Goal: Task Accomplishment & Management: Manage account settings

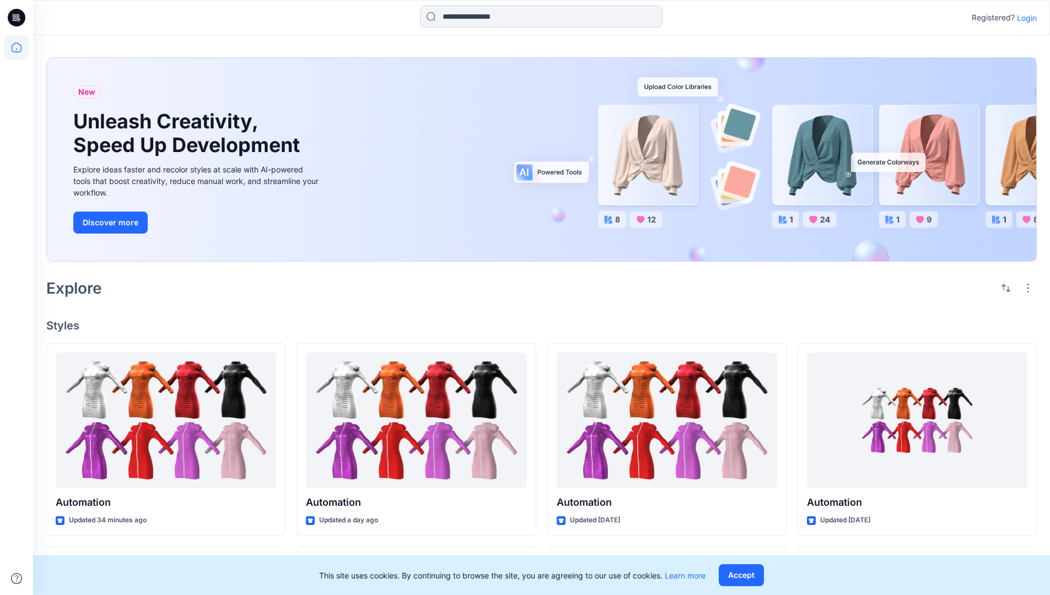
click at [1024, 18] on p "Login" at bounding box center [1027, 18] width 20 height 12
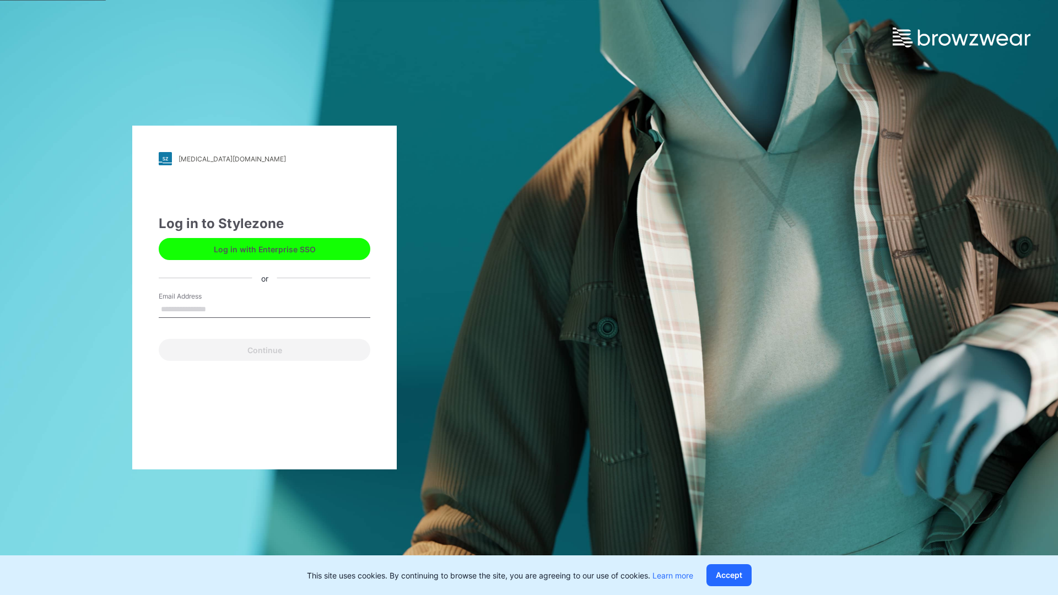
click at [218, 309] on input "Email Address" at bounding box center [265, 310] width 212 height 17
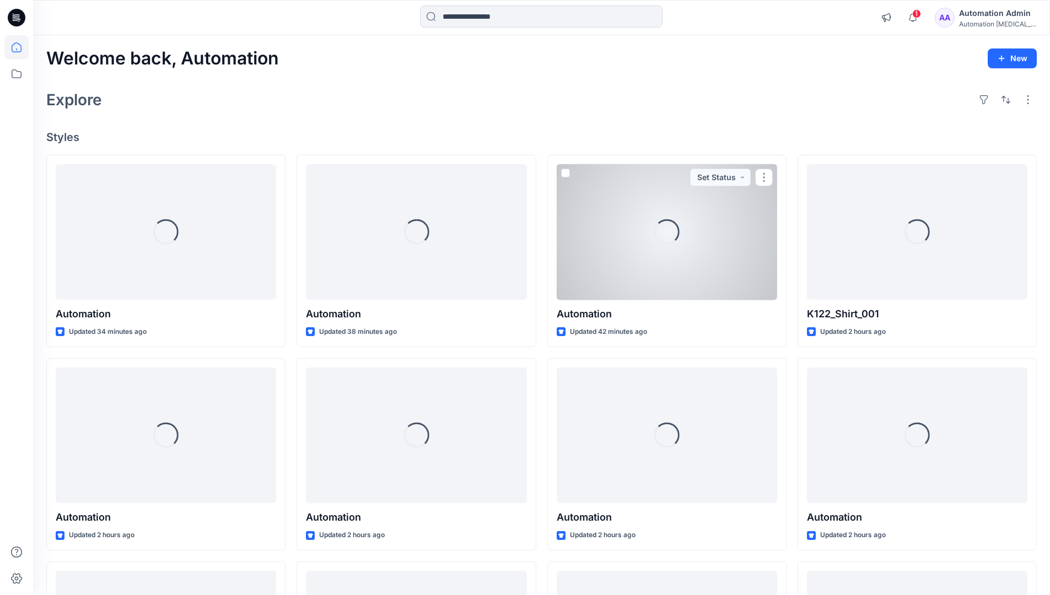
click at [21, 47] on icon at bounding box center [17, 47] width 10 height 10
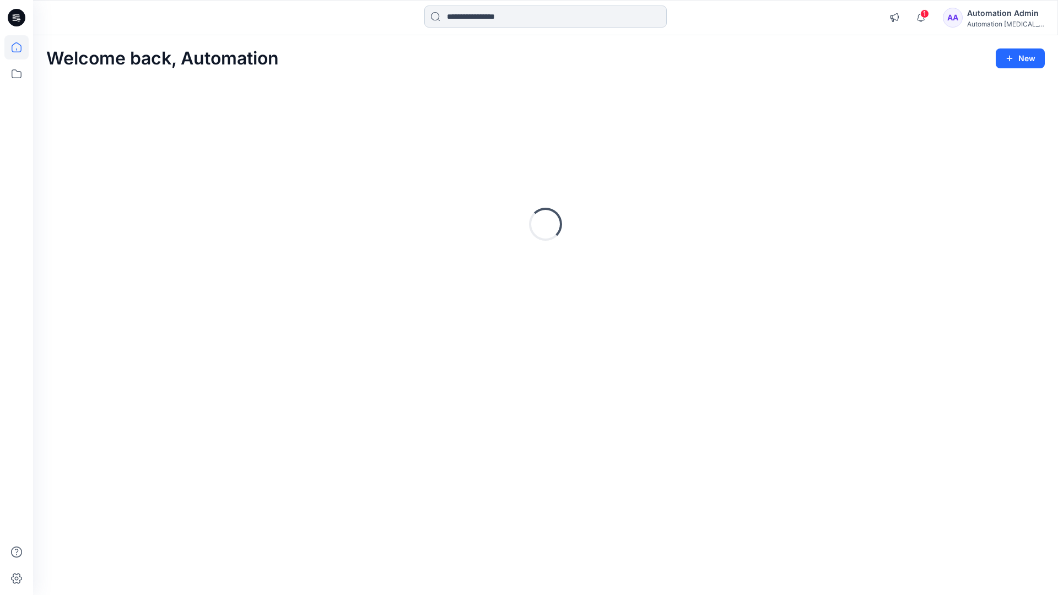
click at [482, 16] on input at bounding box center [545, 17] width 243 height 22
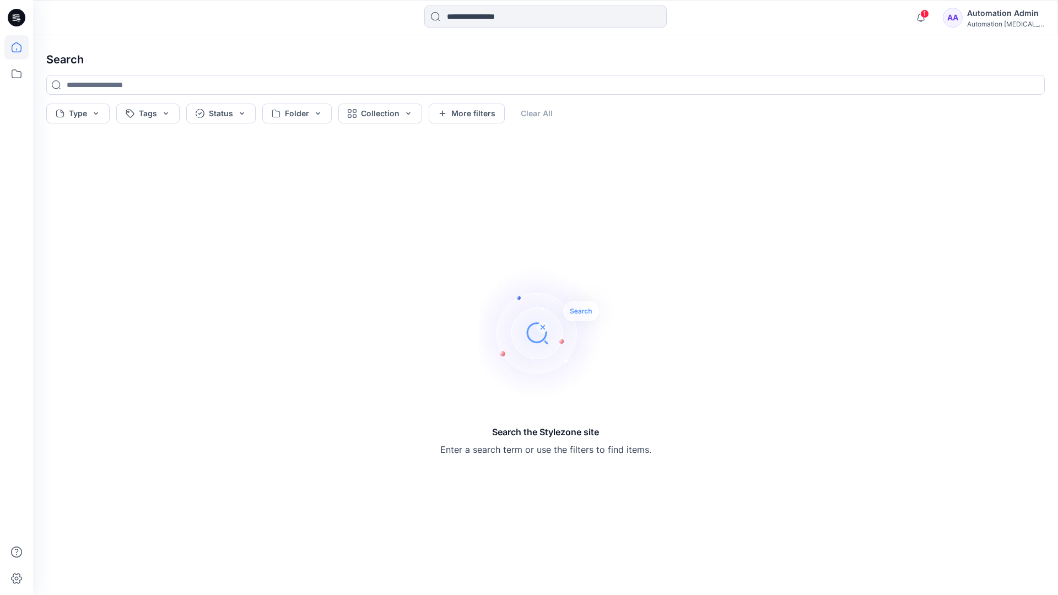
click at [12, 51] on icon at bounding box center [17, 47] width 10 height 10
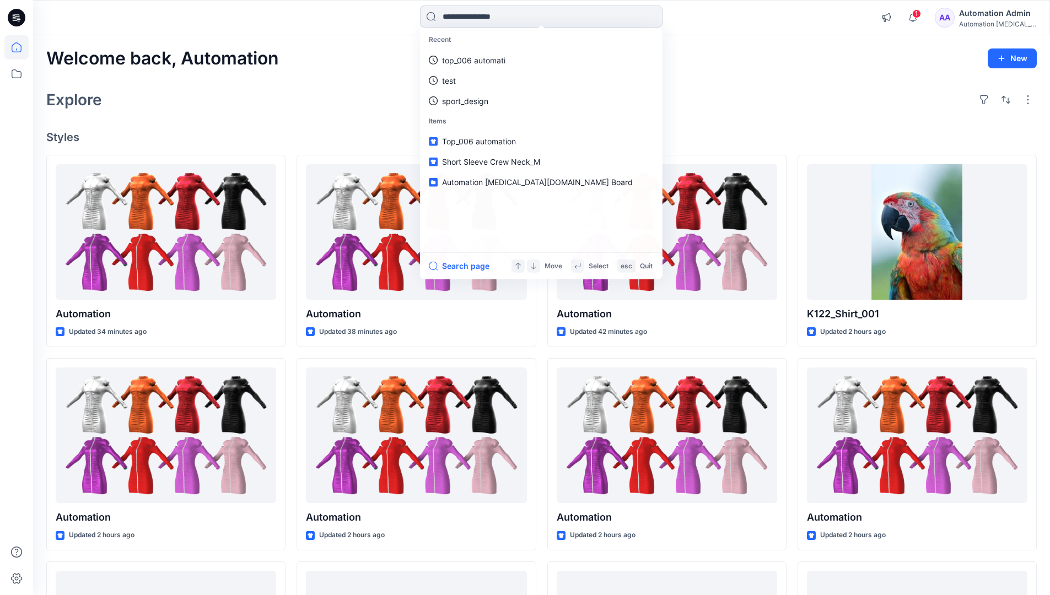
click at [461, 21] on input at bounding box center [541, 17] width 243 height 22
click at [472, 265] on button "Search page" at bounding box center [459, 266] width 61 height 13
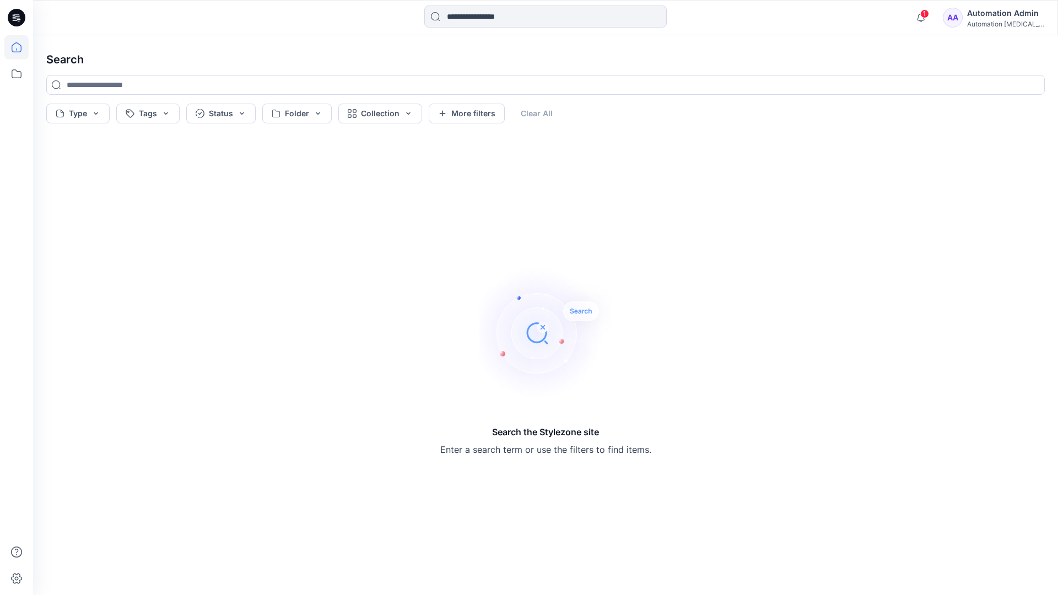
click at [19, 44] on icon at bounding box center [16, 47] width 24 height 24
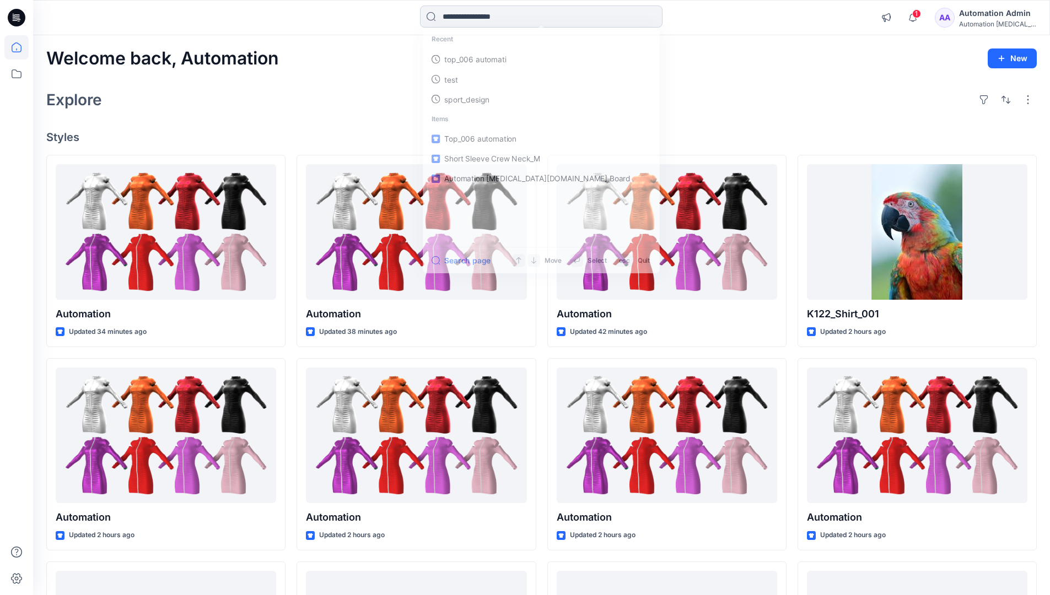
click at [475, 17] on input at bounding box center [541, 17] width 243 height 22
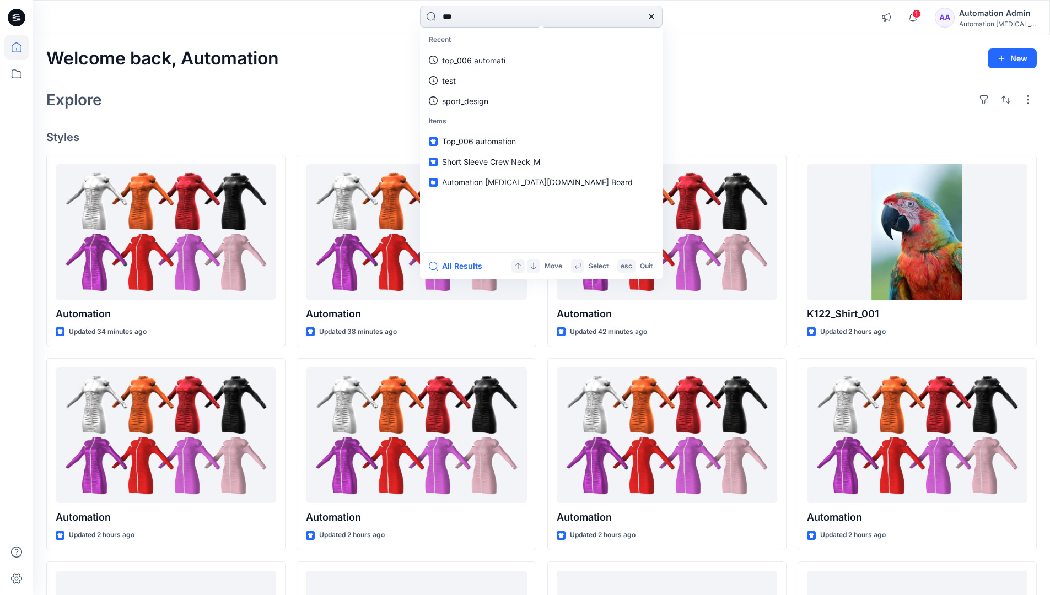
type input "****"
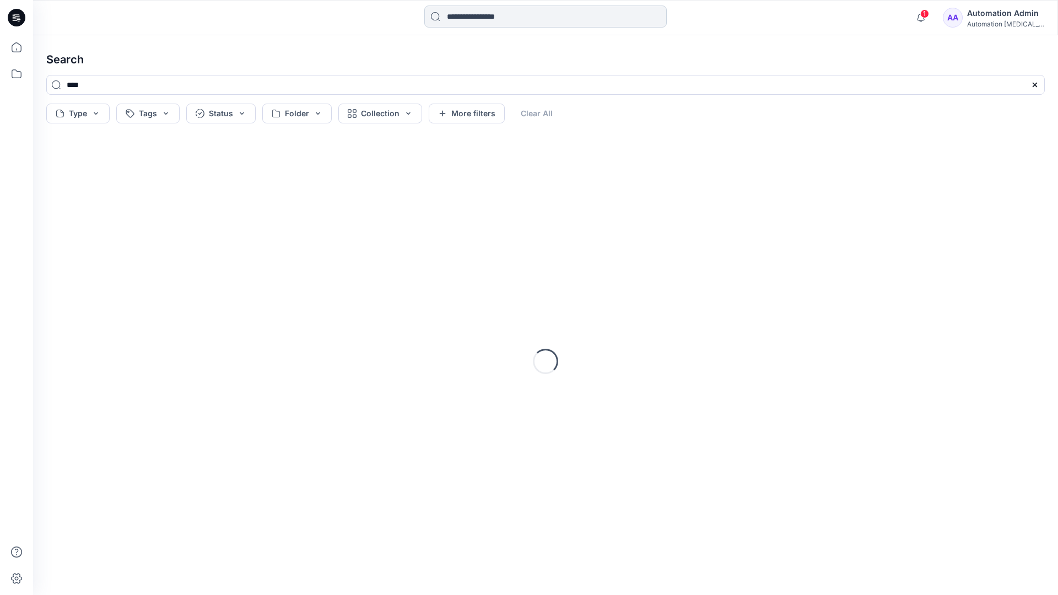
click at [478, 19] on input at bounding box center [545, 17] width 243 height 22
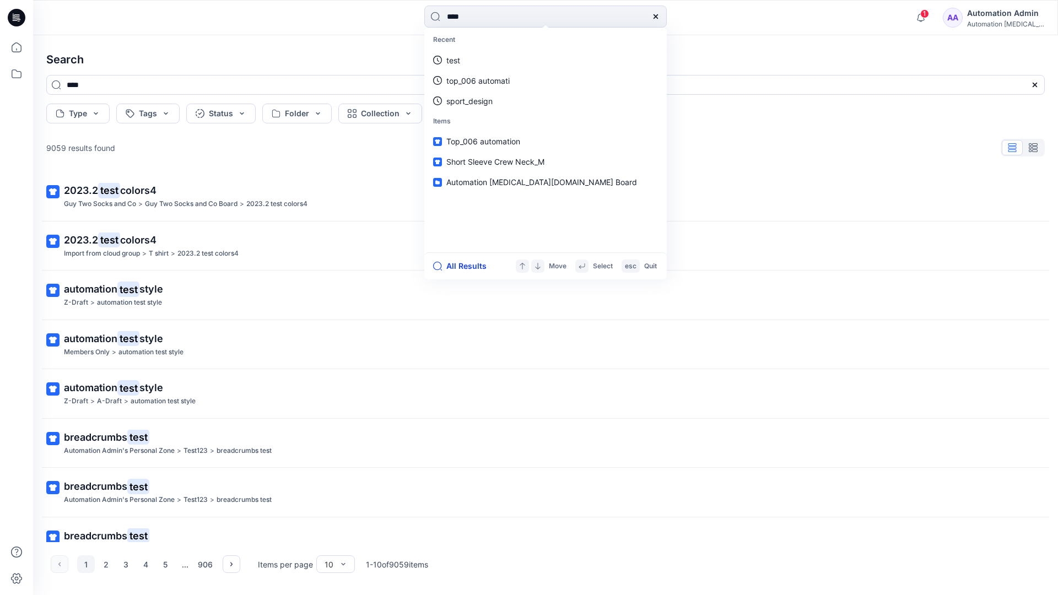
type input "****"
click at [454, 267] on button "All Results" at bounding box center [463, 266] width 61 height 13
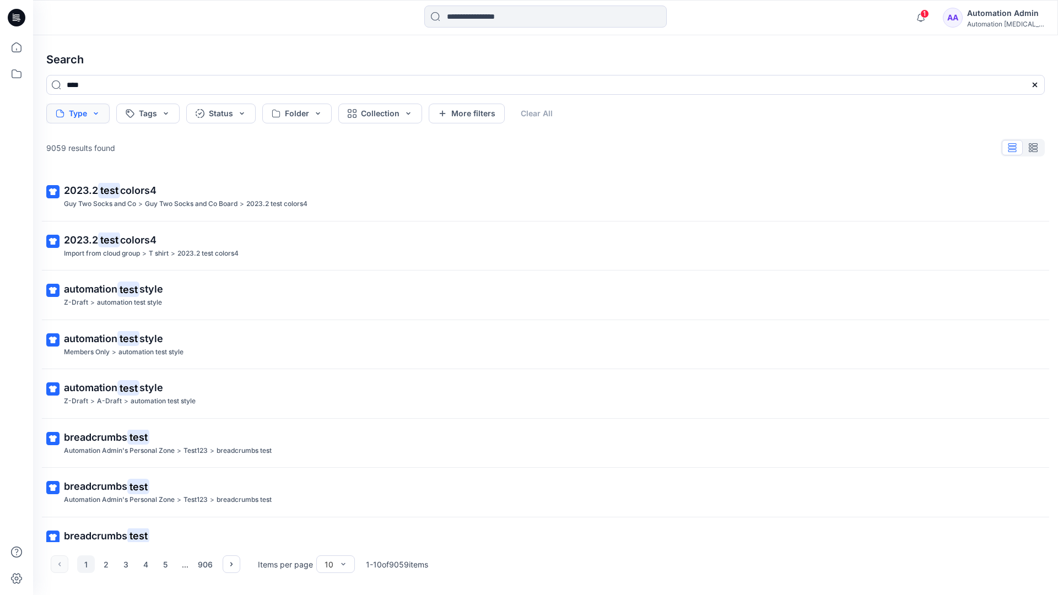
click at [94, 117] on button "Type" at bounding box center [77, 114] width 63 height 20
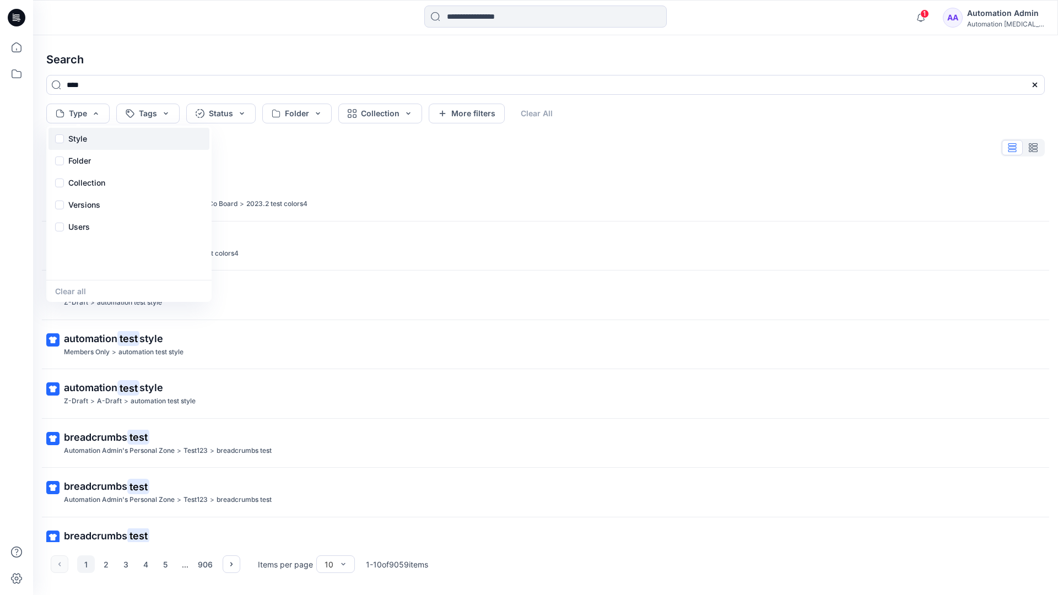
click at [92, 137] on div "Style" at bounding box center [129, 139] width 161 height 22
click at [79, 164] on p "Folder" at bounding box center [79, 160] width 23 height 13
click at [90, 179] on p "Collection" at bounding box center [86, 182] width 37 height 13
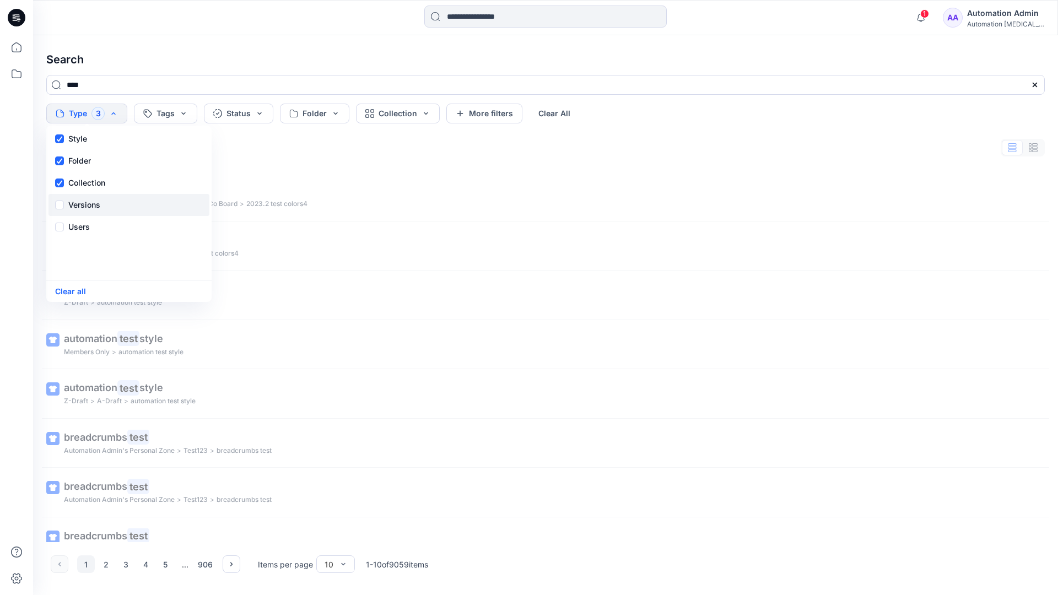
click at [89, 202] on p "Versions" at bounding box center [84, 204] width 32 height 13
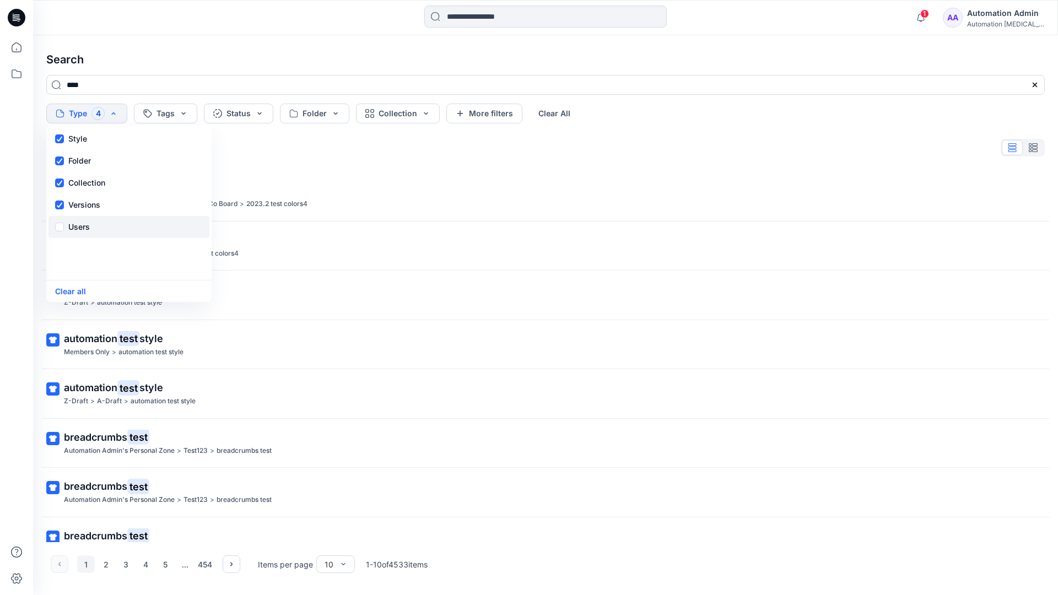
click at [82, 224] on p "Users" at bounding box center [78, 227] width 21 height 13
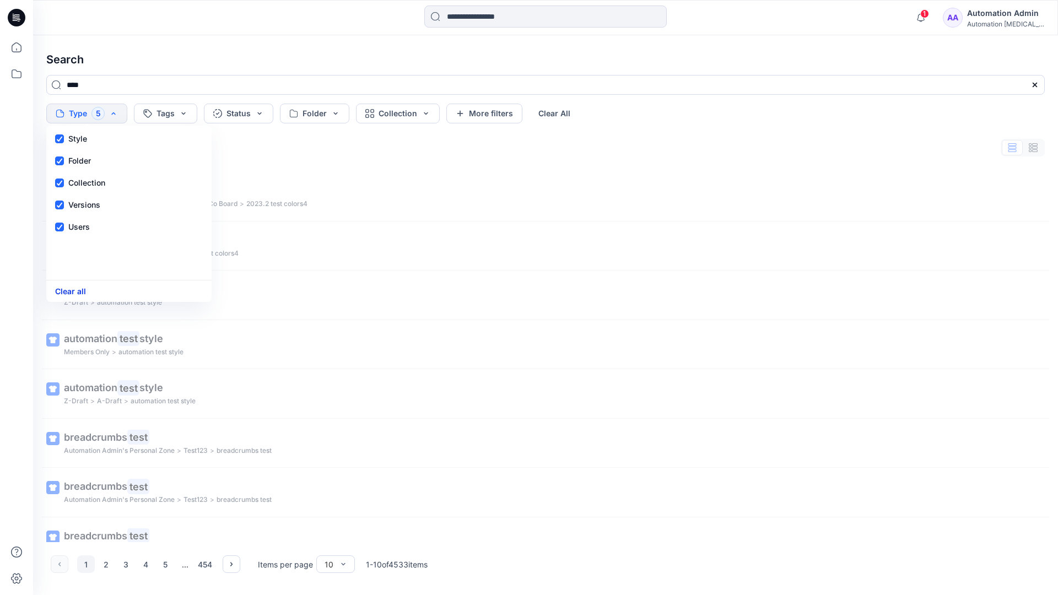
click at [75, 293] on button "Clear all" at bounding box center [70, 291] width 31 height 13
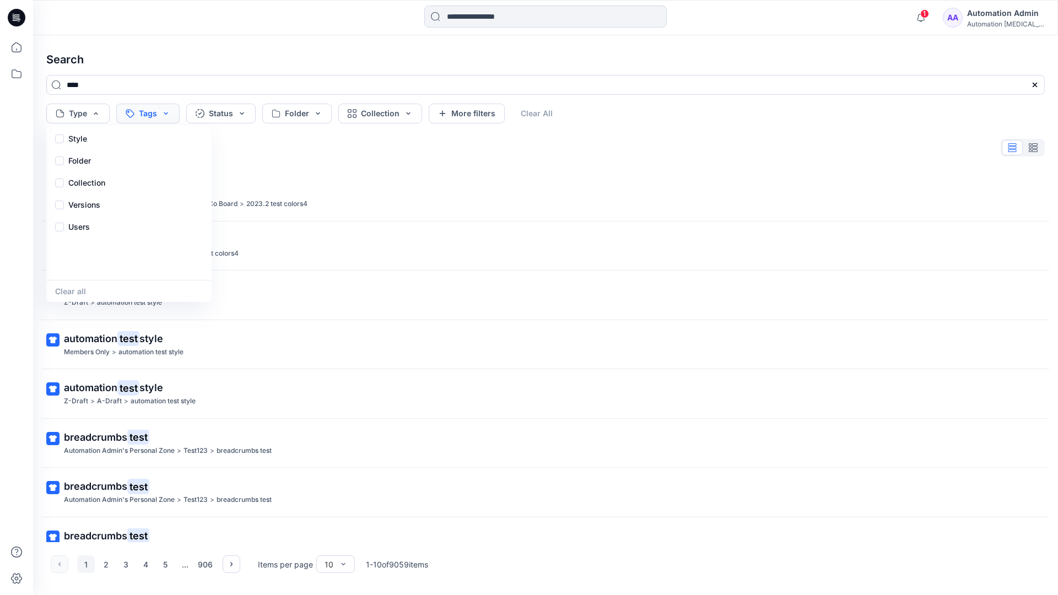
click at [154, 110] on button "Tags" at bounding box center [147, 114] width 63 height 20
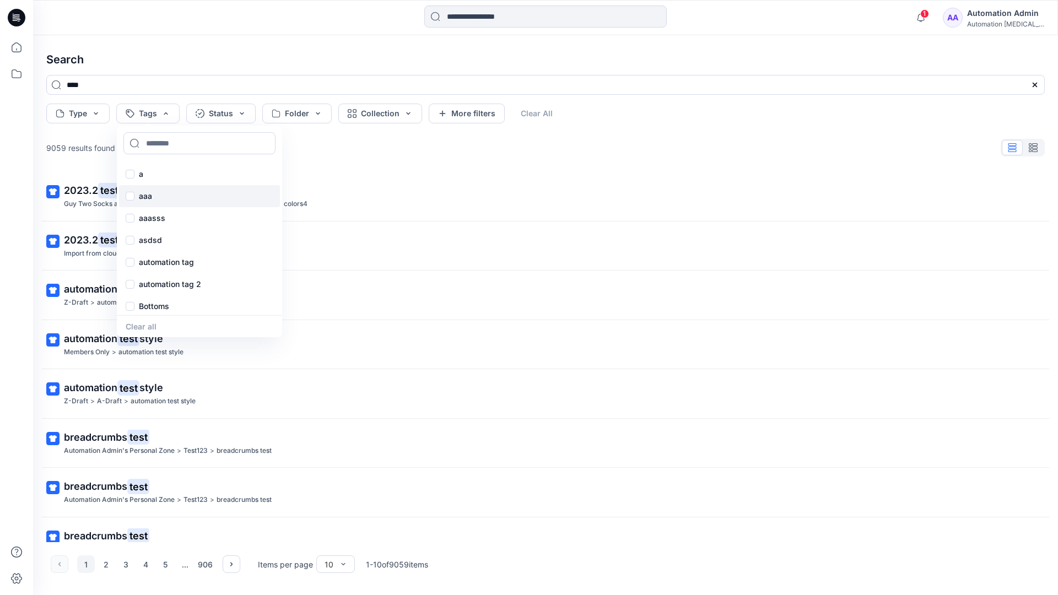
click at [144, 191] on p "aaa" at bounding box center [145, 196] width 13 height 13
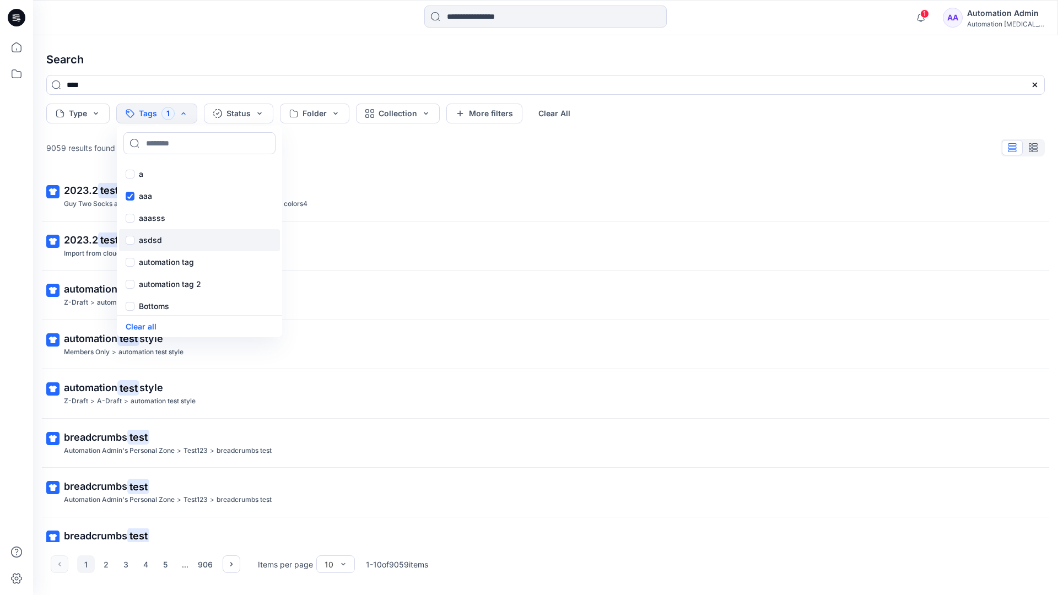
click at [143, 239] on p "asdsd" at bounding box center [150, 240] width 23 height 13
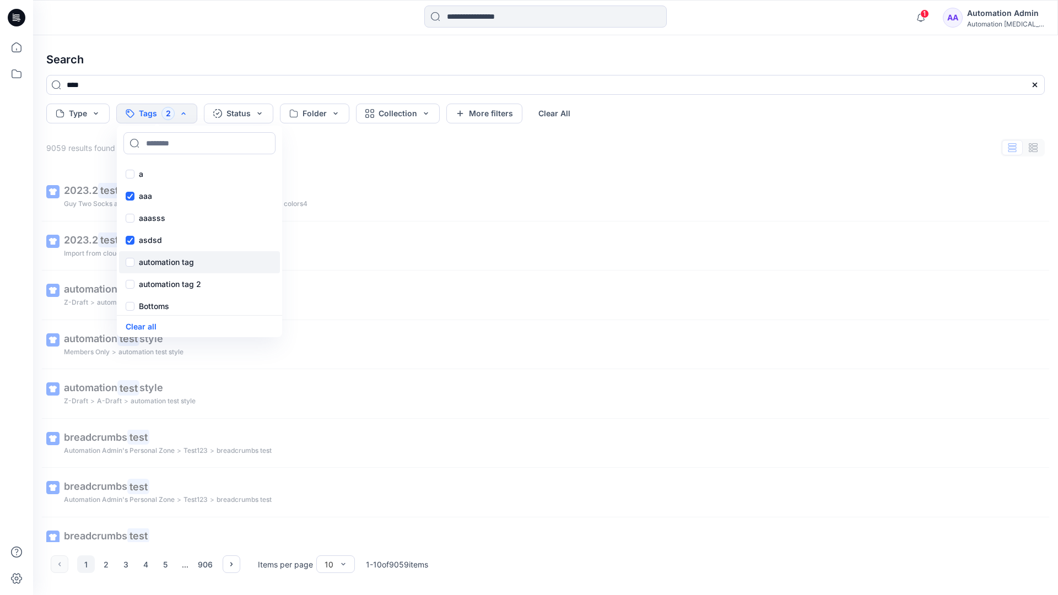
click at [144, 261] on p "automation tag" at bounding box center [166, 262] width 55 height 13
click at [150, 307] on p "Bottoms" at bounding box center [154, 306] width 30 height 13
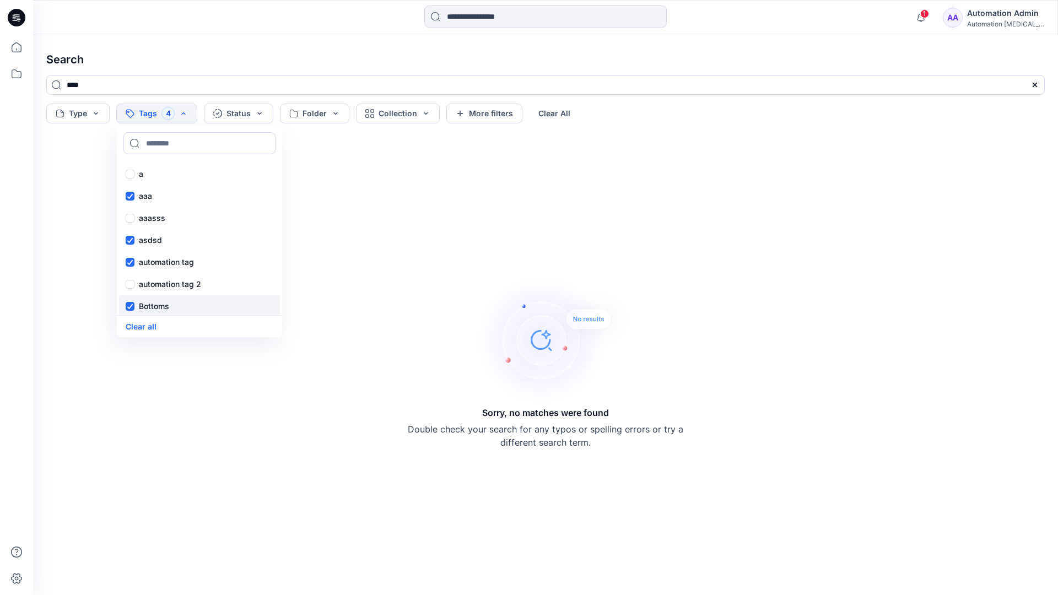
scroll to position [90, 0]
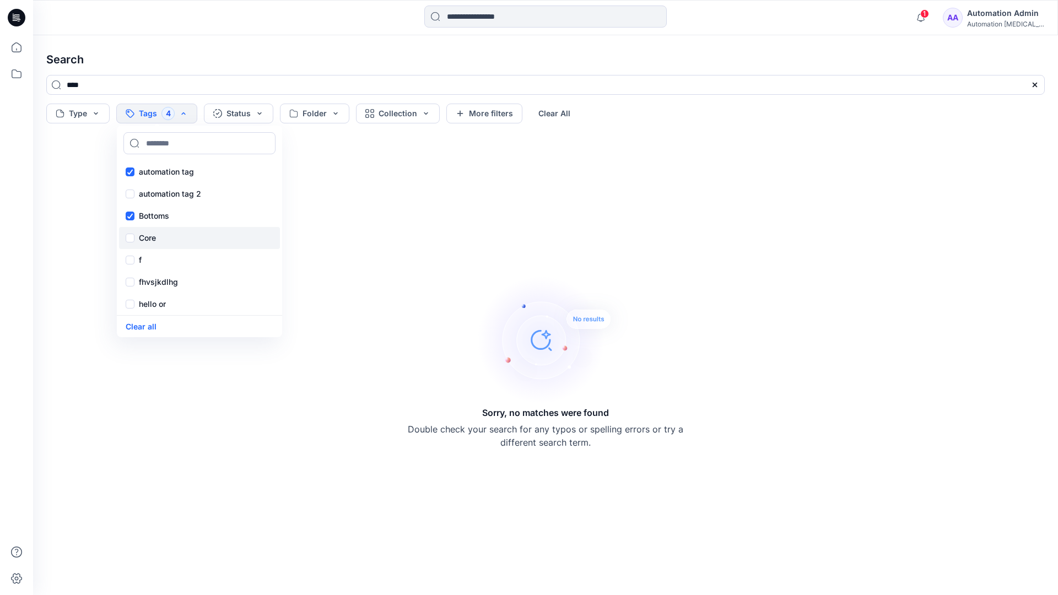
click at [164, 235] on div "Core" at bounding box center [199, 238] width 161 height 22
click at [162, 257] on div "f" at bounding box center [199, 260] width 161 height 22
click at [166, 279] on p "fhvsjkdlhg" at bounding box center [158, 282] width 39 height 13
click at [148, 324] on button "Clear all" at bounding box center [141, 326] width 31 height 13
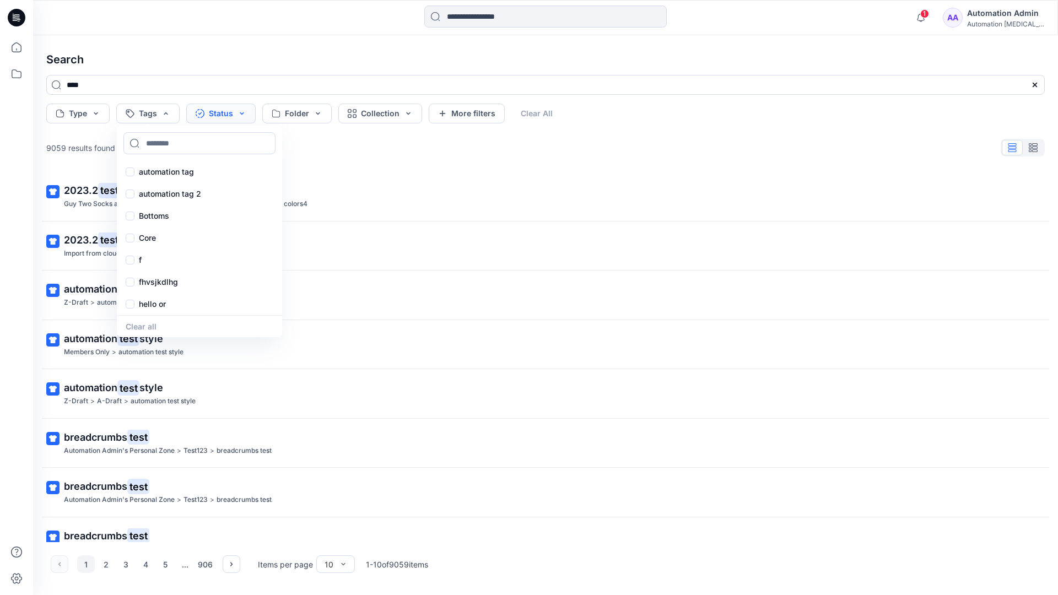
click at [225, 115] on button "Status" at bounding box center [220, 114] width 69 height 20
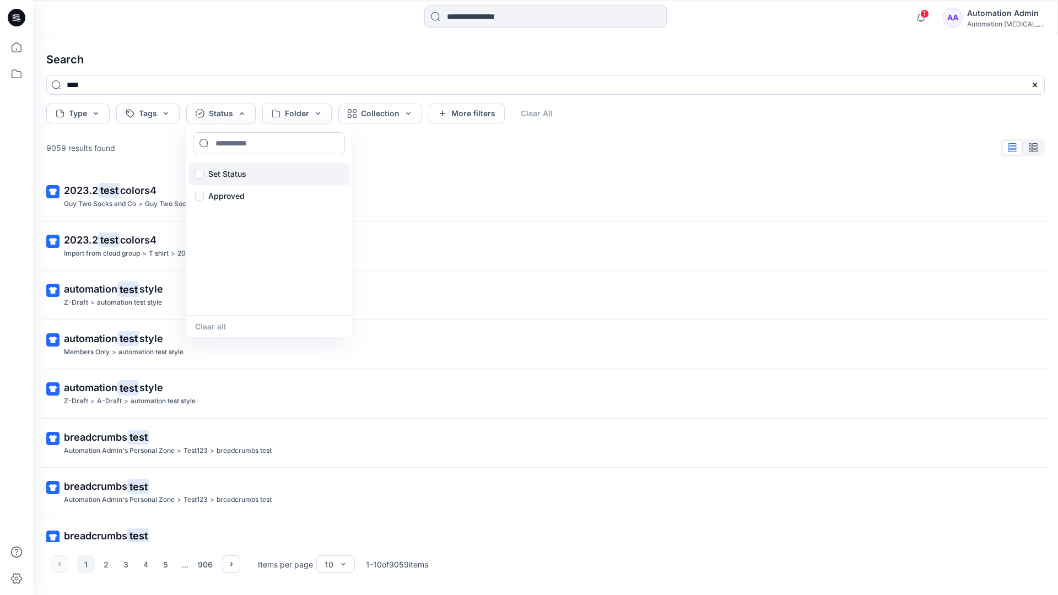
click at [244, 168] on p "Set Status" at bounding box center [227, 174] width 38 height 13
click at [207, 328] on button "Clear all" at bounding box center [210, 326] width 31 height 13
click at [316, 121] on button "Folder" at bounding box center [296, 114] width 69 height 20
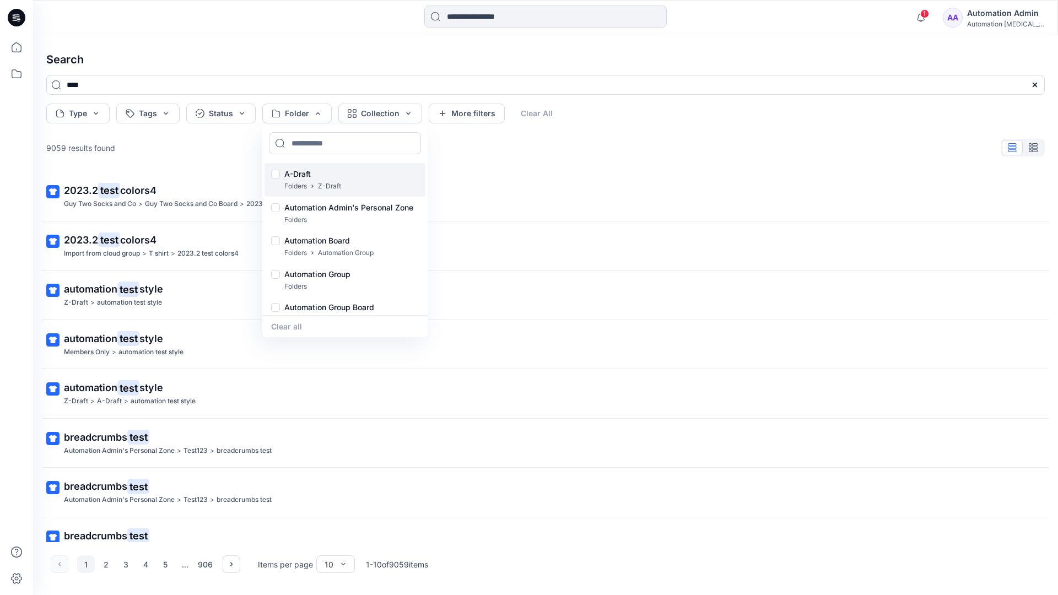
click at [301, 170] on p "A-Draft" at bounding box center [312, 174] width 57 height 13
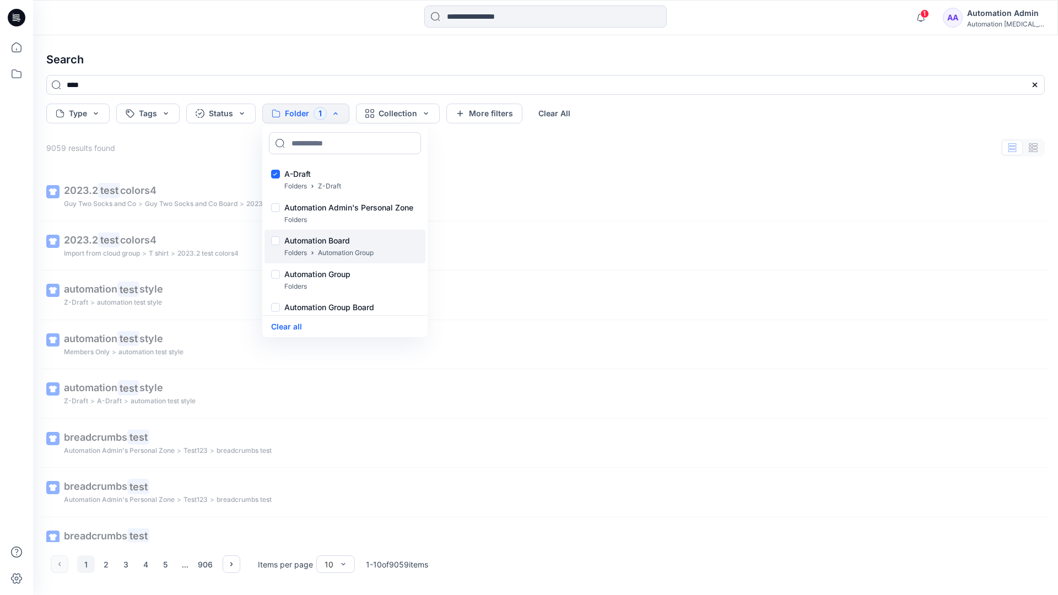
click at [296, 248] on p "Folders" at bounding box center [295, 254] width 23 height 12
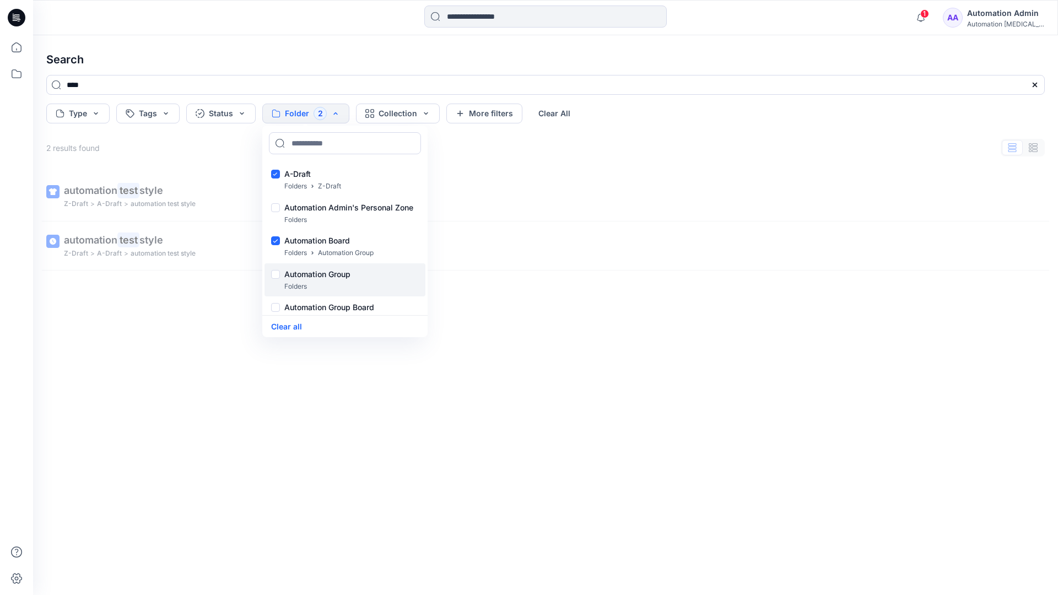
click at [292, 282] on p "Folders" at bounding box center [295, 287] width 23 height 12
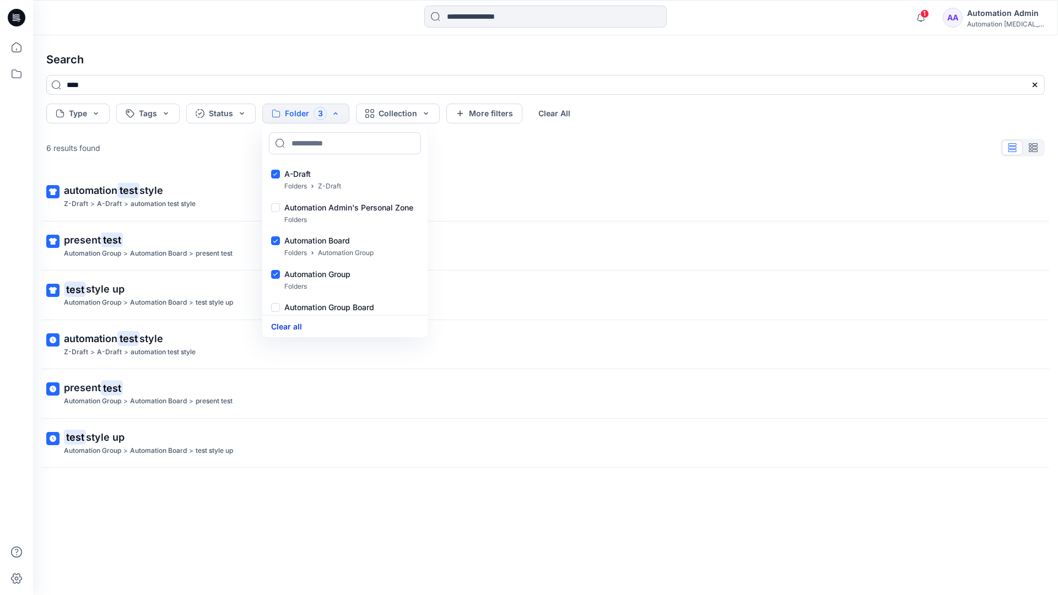
click at [295, 326] on button "Clear all" at bounding box center [286, 326] width 31 height 13
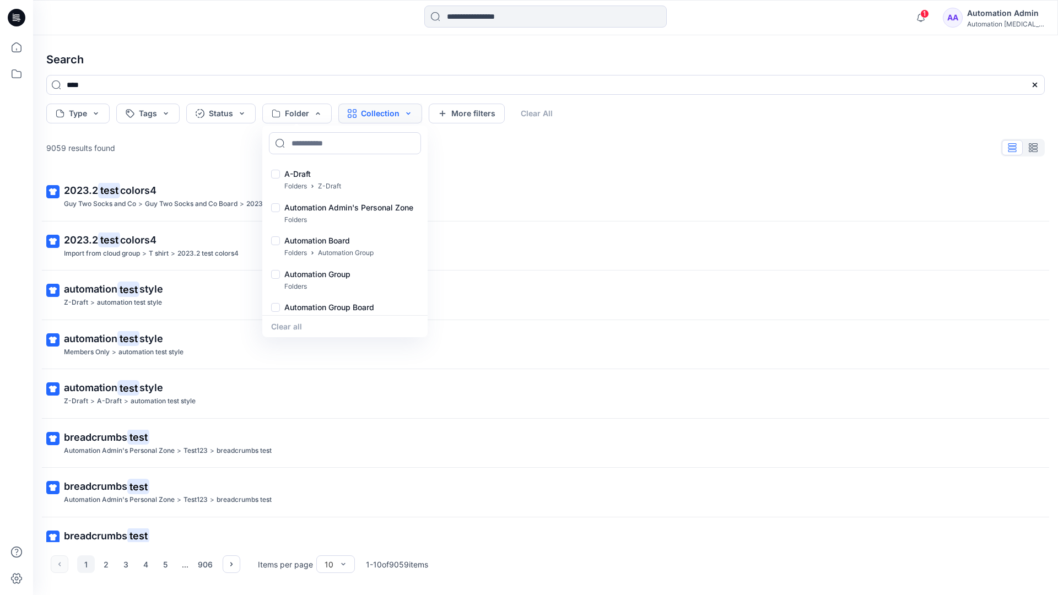
click at [395, 116] on button "Collection" at bounding box center [380, 114] width 84 height 20
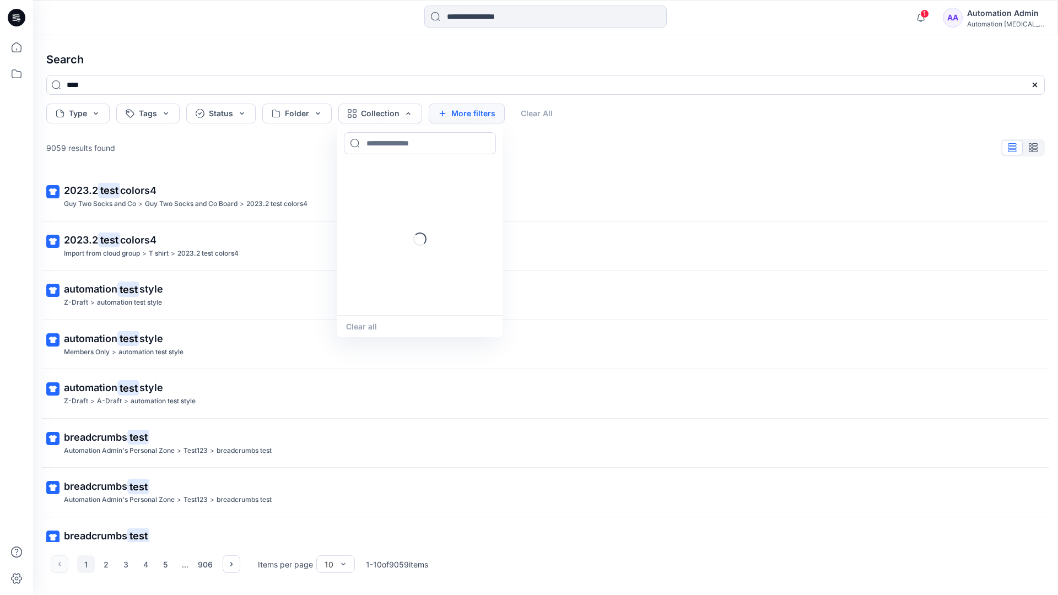
click at [464, 111] on button "More filters" at bounding box center [467, 114] width 76 height 20
click at [497, 114] on button "Created by" at bounding box center [472, 114] width 87 height 20
click at [485, 143] on input at bounding box center [510, 143] width 152 height 22
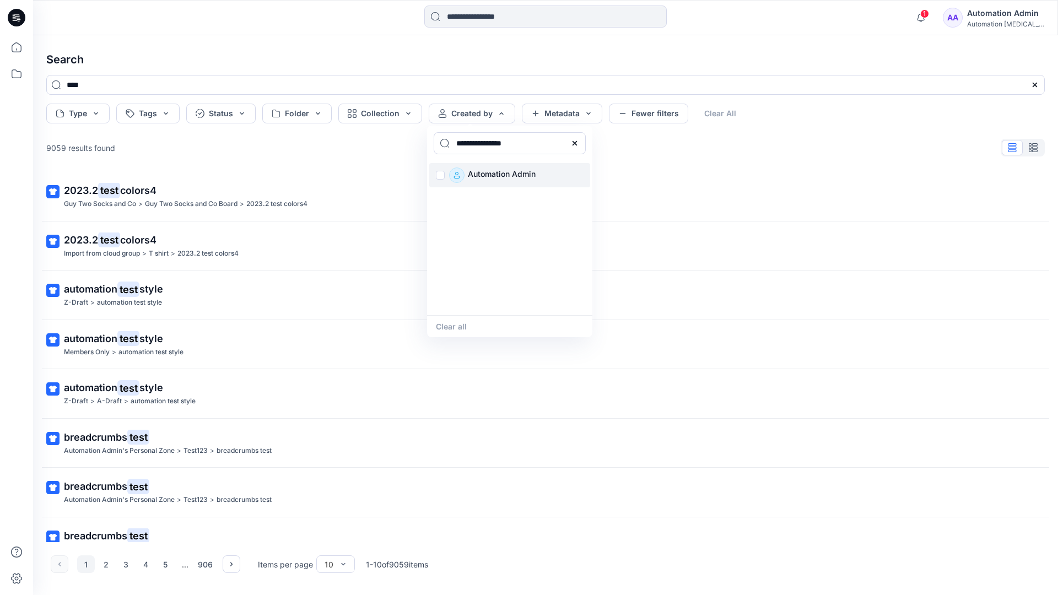
type input "**********"
click at [495, 174] on p "Automation Admin" at bounding box center [502, 175] width 68 height 15
click at [458, 324] on button "Clear all" at bounding box center [451, 326] width 31 height 13
click at [562, 116] on button "Metadata" at bounding box center [562, 114] width 80 height 20
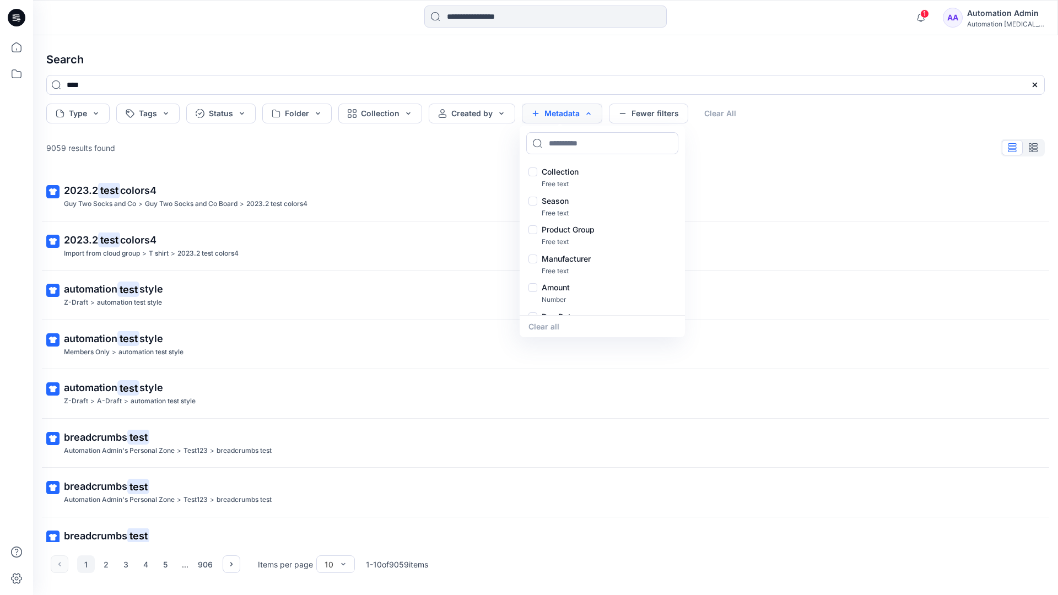
click at [566, 117] on button "Metadata" at bounding box center [562, 114] width 80 height 20
click at [646, 117] on button "Fewer filters" at bounding box center [648, 114] width 79 height 20
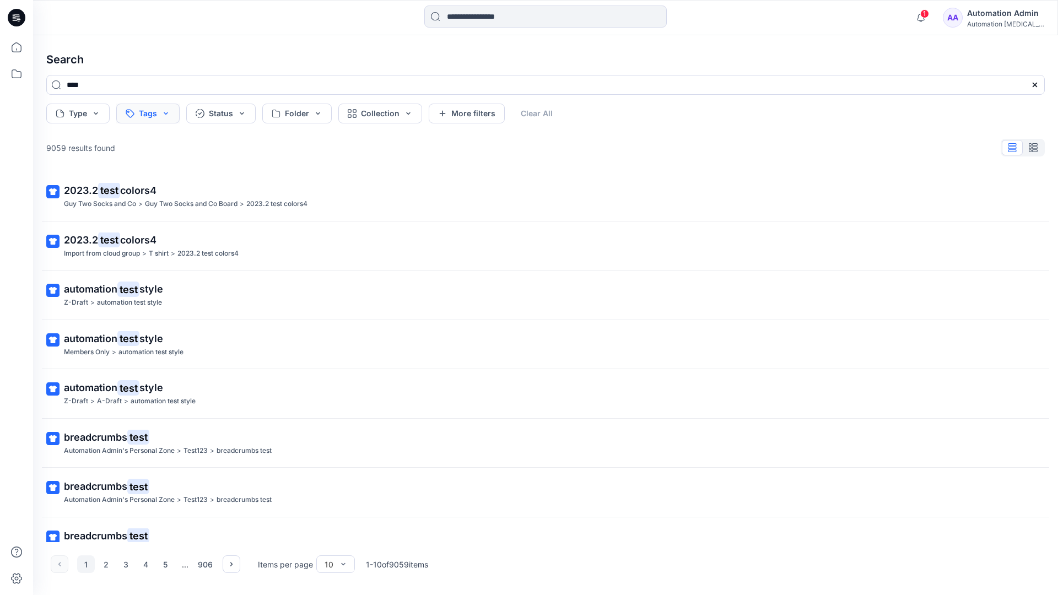
click at [149, 115] on button "Tags" at bounding box center [147, 114] width 63 height 20
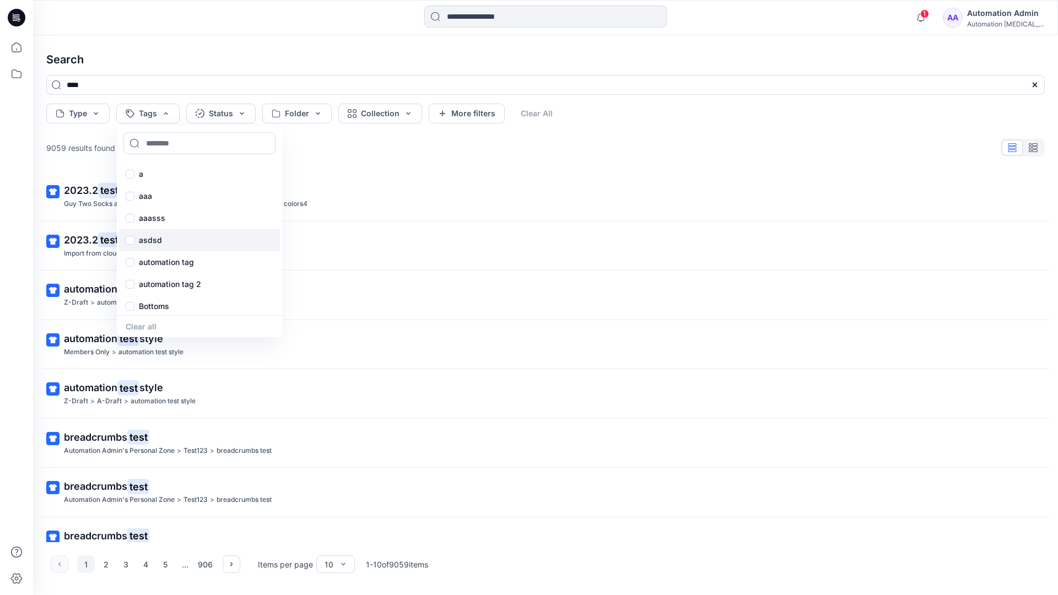
click at [149, 247] on div "asdsd" at bounding box center [199, 240] width 161 height 22
click at [558, 110] on button "Clear All" at bounding box center [554, 114] width 51 height 20
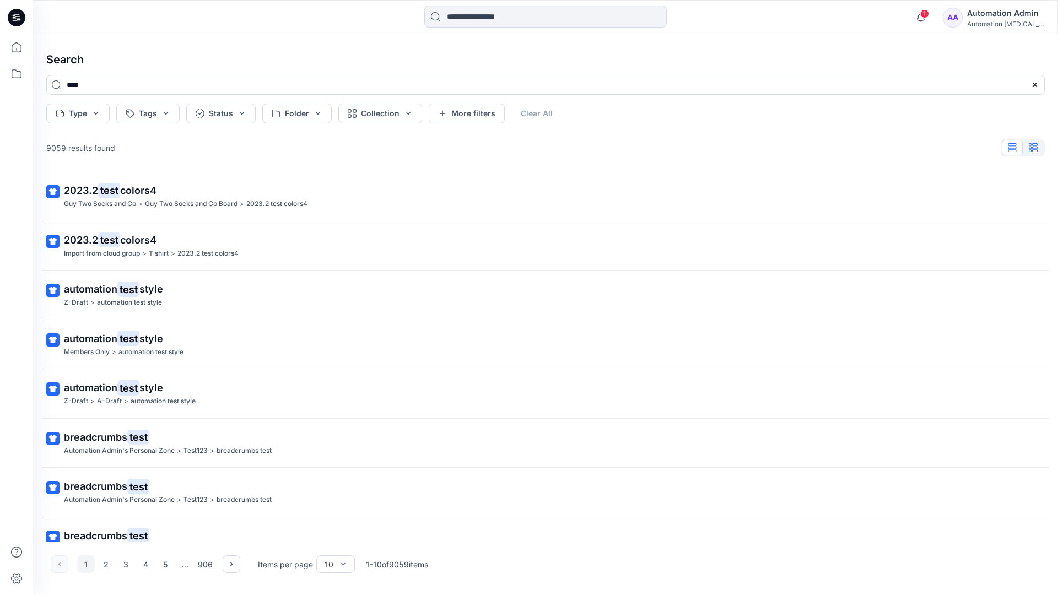
click at [1039, 150] on button "button" at bounding box center [1033, 147] width 21 height 15
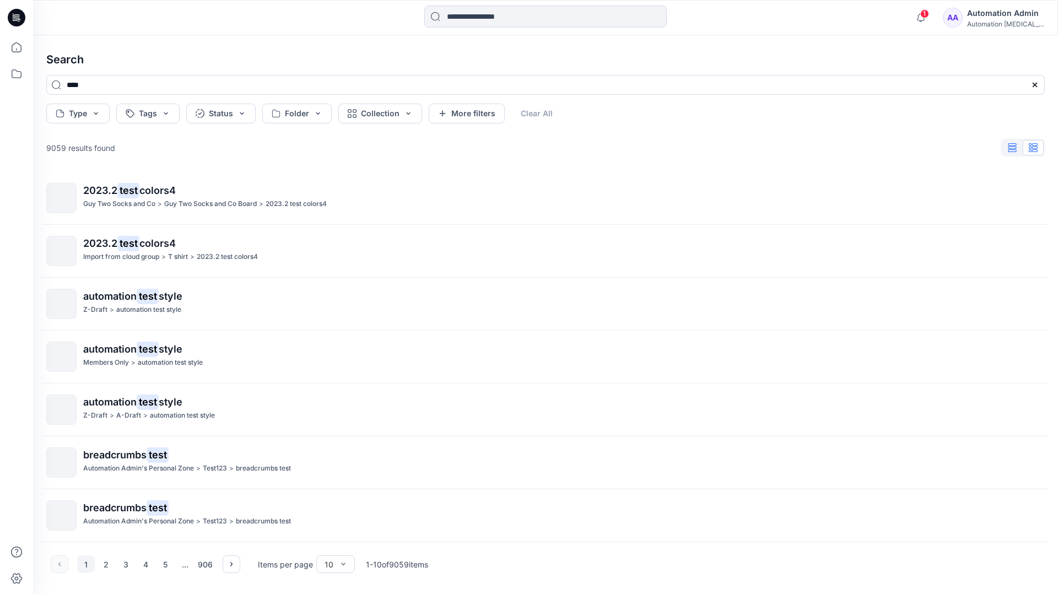
click at [1014, 148] on icon "button" at bounding box center [1013, 147] width 8 height 9
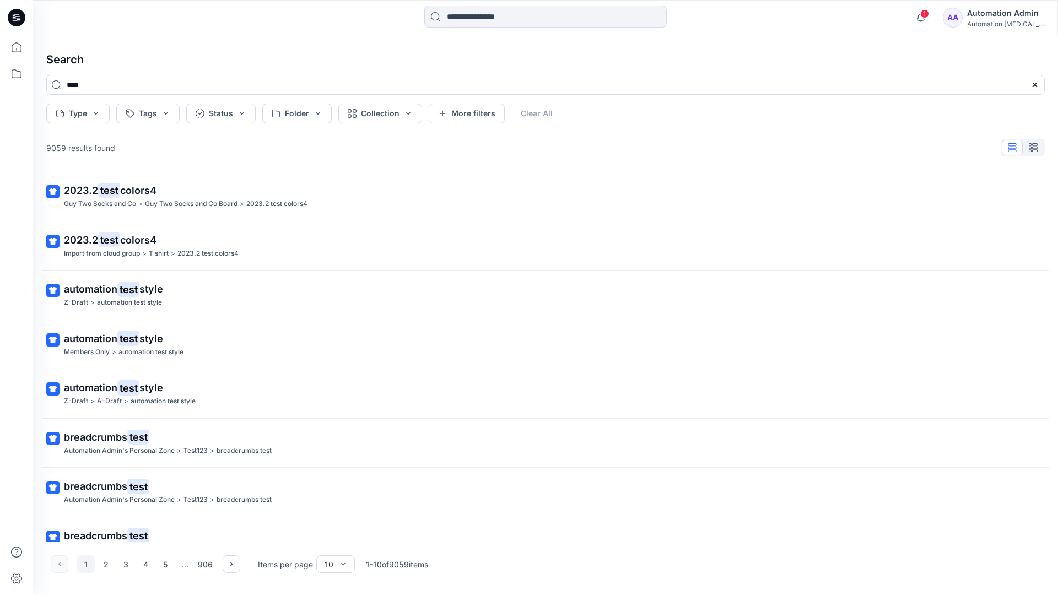
click at [974, 19] on div "AA Automation Admin Automation testim..." at bounding box center [993, 18] width 101 height 22
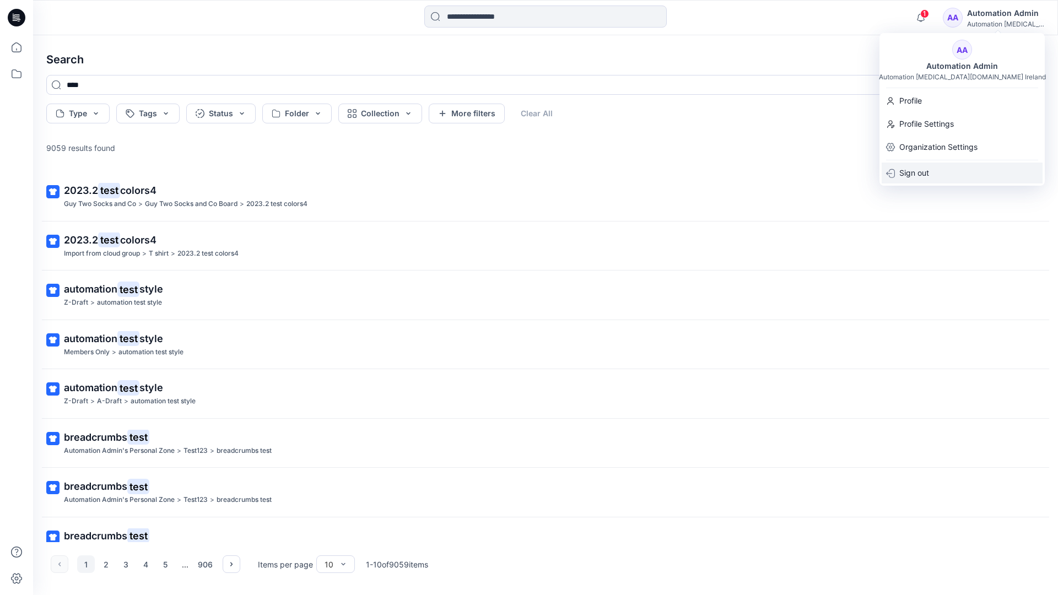
click at [931, 165] on div "Sign out" at bounding box center [962, 173] width 161 height 21
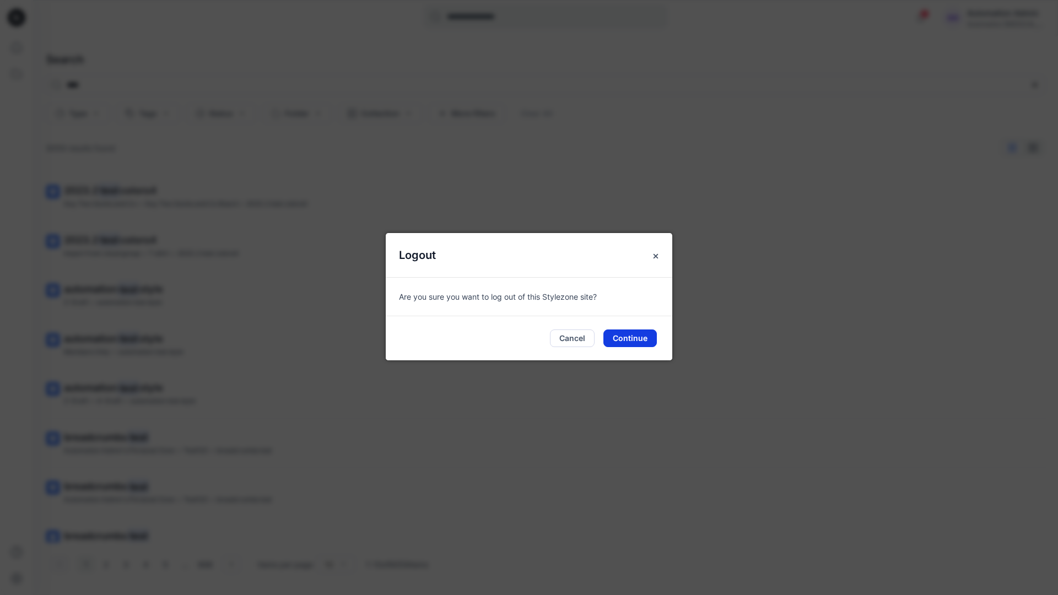
click at [633, 332] on button "Continue" at bounding box center [630, 339] width 53 height 18
